Goal: Find specific page/section: Find specific page/section

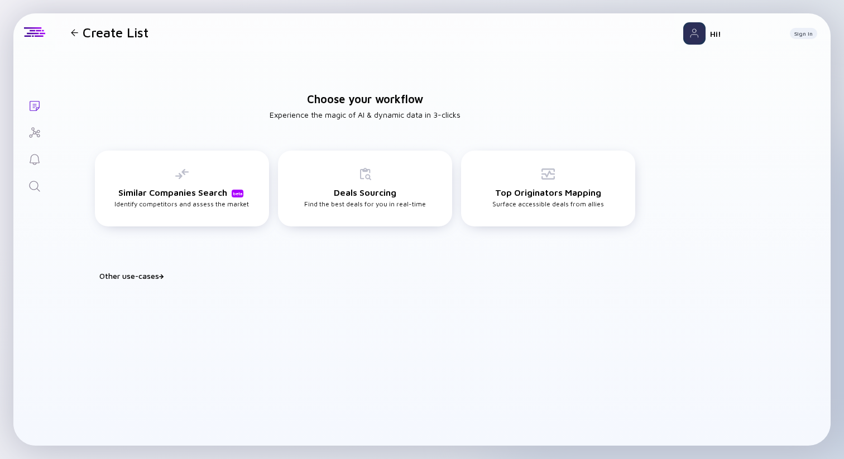
click at [36, 184] on icon "Search" at bounding box center [34, 186] width 13 height 13
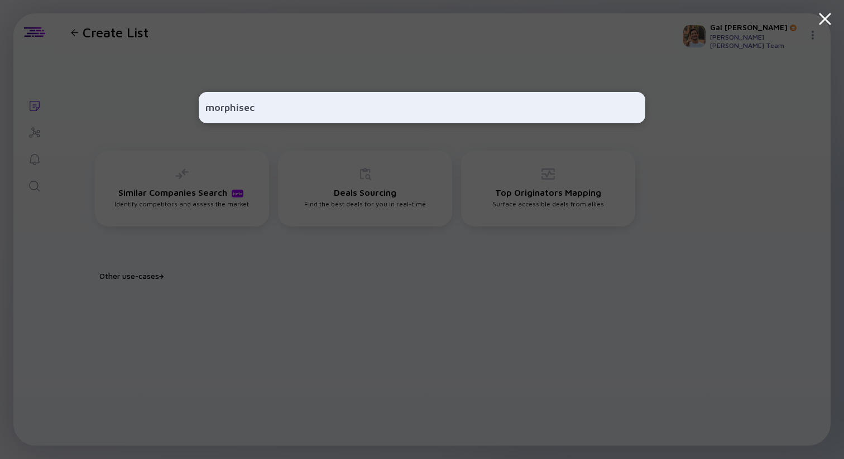
type input "morphisec"
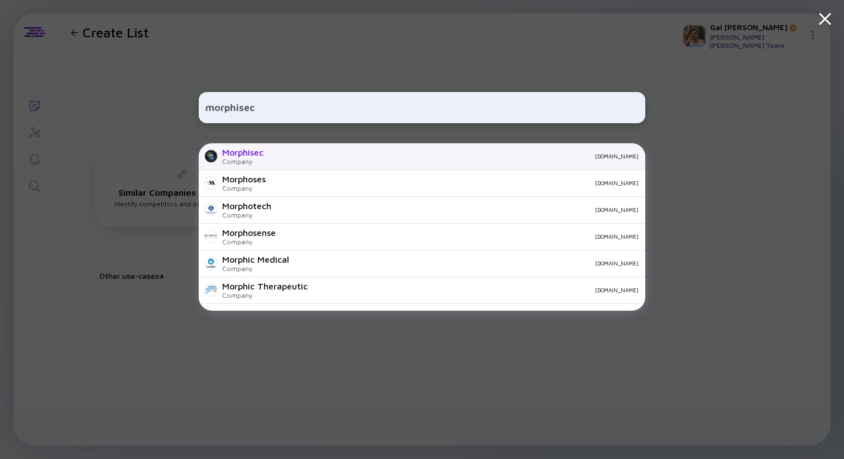
click at [234, 162] on div "Company" at bounding box center [242, 161] width 41 height 8
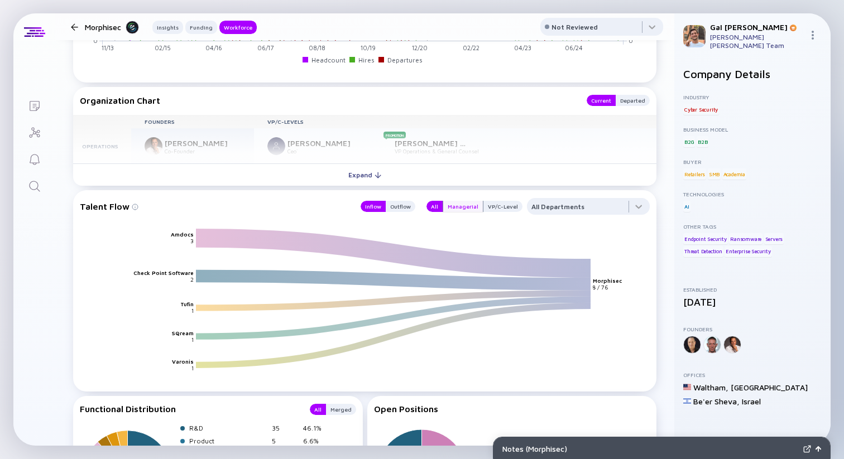
scroll to position [1388, 0]
